Goal: Task Accomplishment & Management: Manage account settings

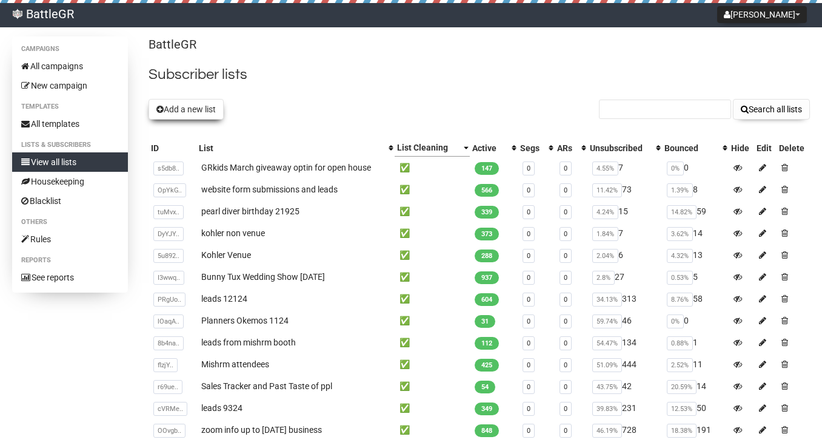
click at [219, 110] on button "Add a new list" at bounding box center [186, 109] width 75 height 21
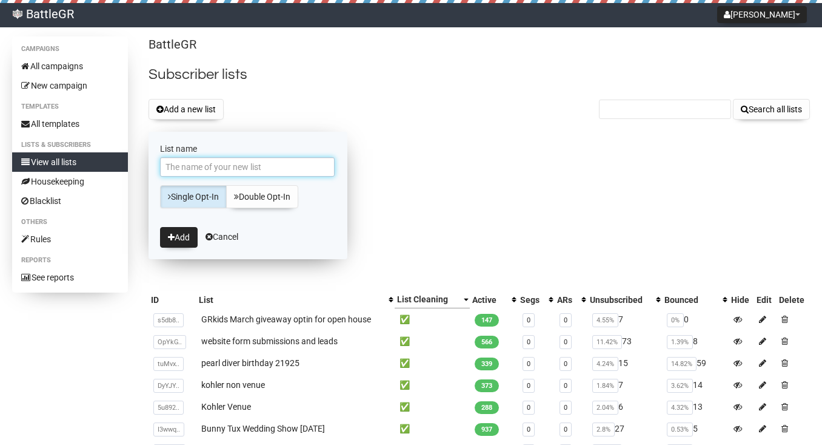
click at [247, 169] on input "List name" at bounding box center [247, 166] width 175 height 19
type input "zoom info 81425"
click at [175, 232] on button "Add" at bounding box center [179, 237] width 38 height 21
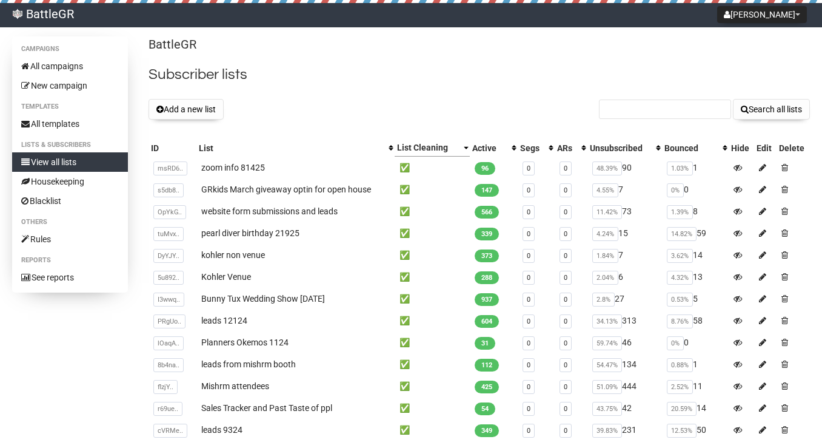
click at [196, 109] on button "Add a new list" at bounding box center [186, 109] width 75 height 21
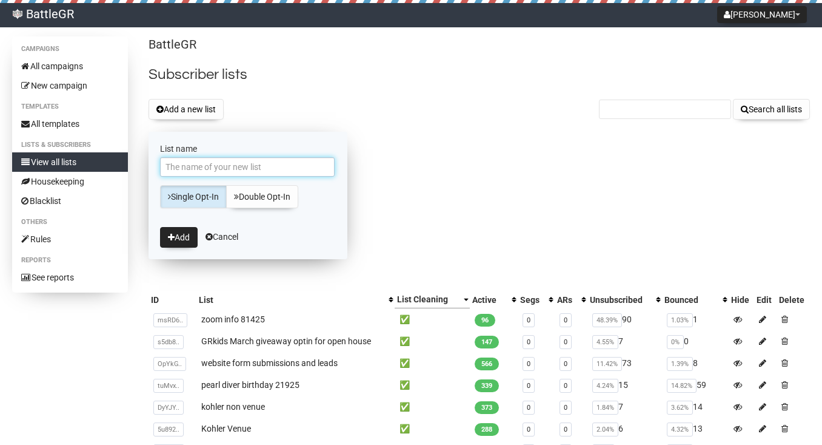
click at [230, 170] on input "List name" at bounding box center [247, 166] width 175 height 19
type input "zoom recommended 81425"
click at [177, 237] on button "Add" at bounding box center [179, 237] width 38 height 21
